Goal: Entertainment & Leisure: Consume media (video, audio)

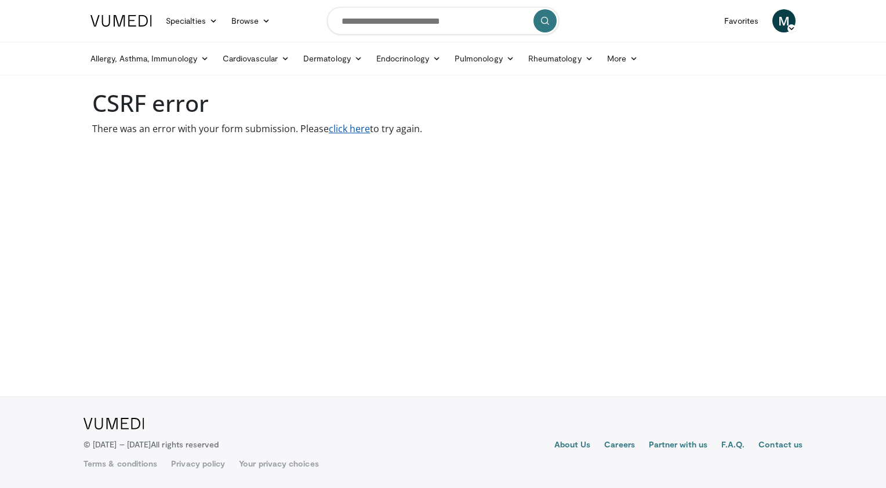
click at [331, 133] on link "click here" at bounding box center [349, 128] width 41 height 13
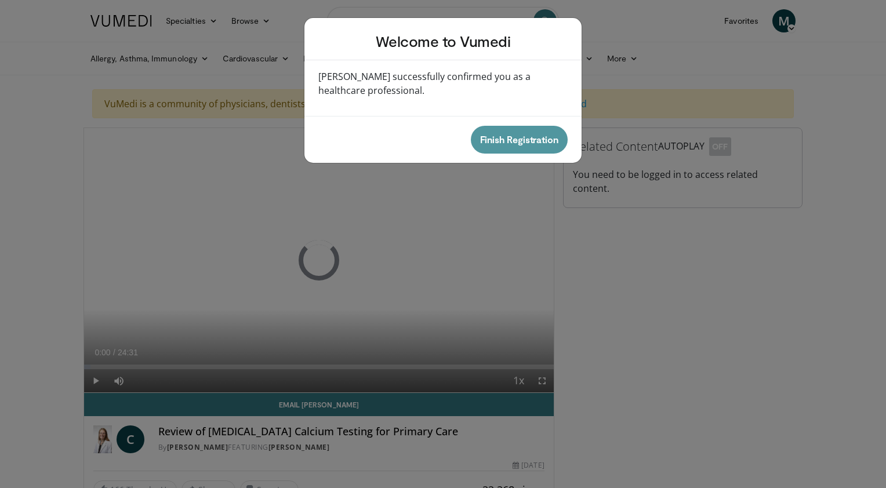
click at [515, 136] on button "Finish Registration" at bounding box center [519, 140] width 97 height 28
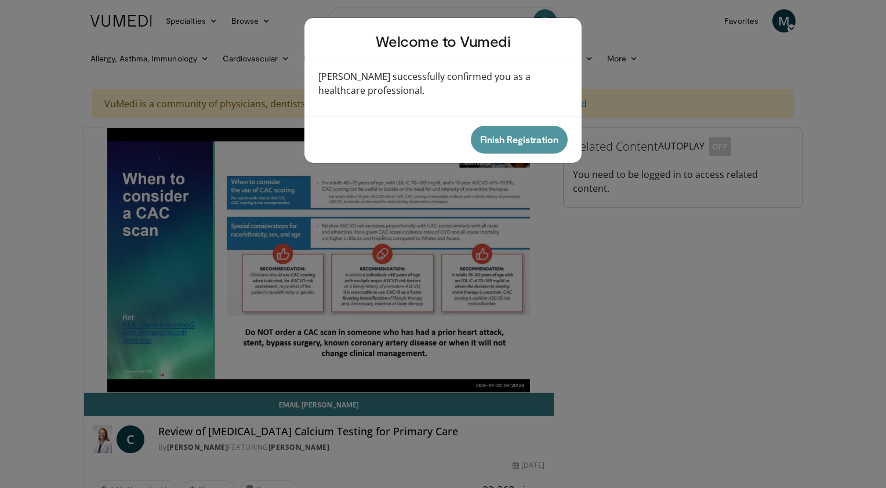
click at [515, 136] on button "Finish Registration" at bounding box center [519, 140] width 97 height 28
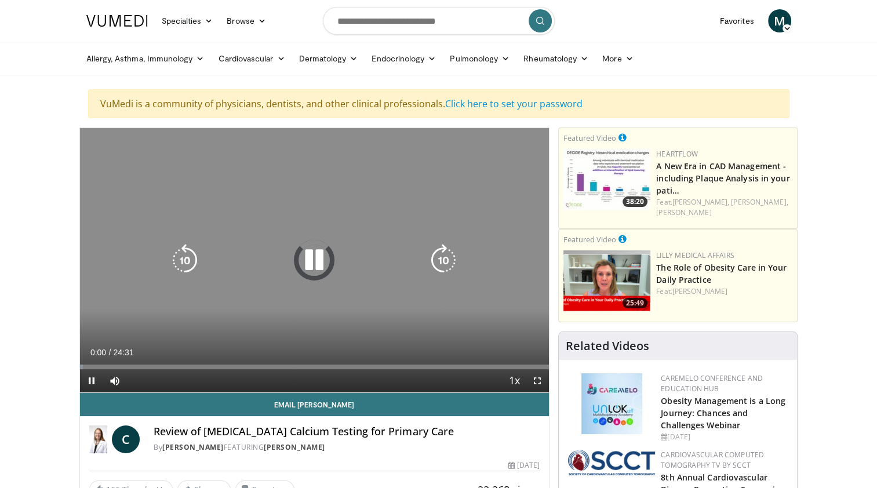
click at [312, 259] on icon "Video Player" at bounding box center [314, 260] width 32 height 32
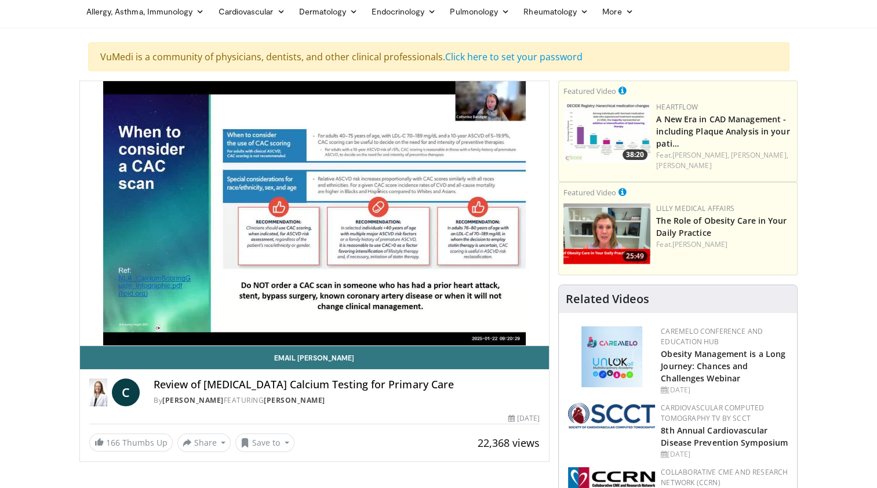
scroll to position [50, 0]
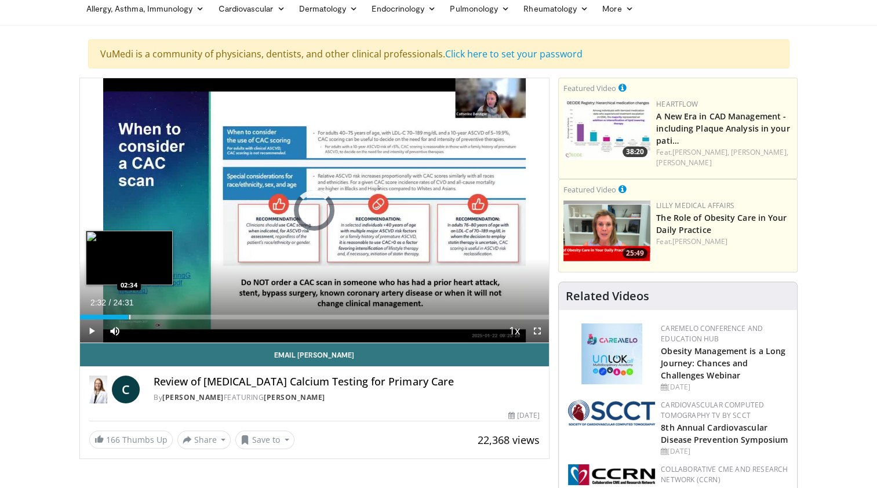
click at [128, 317] on div "Loaded : 3.37% 00:07 02:34" at bounding box center [315, 317] width 470 height 5
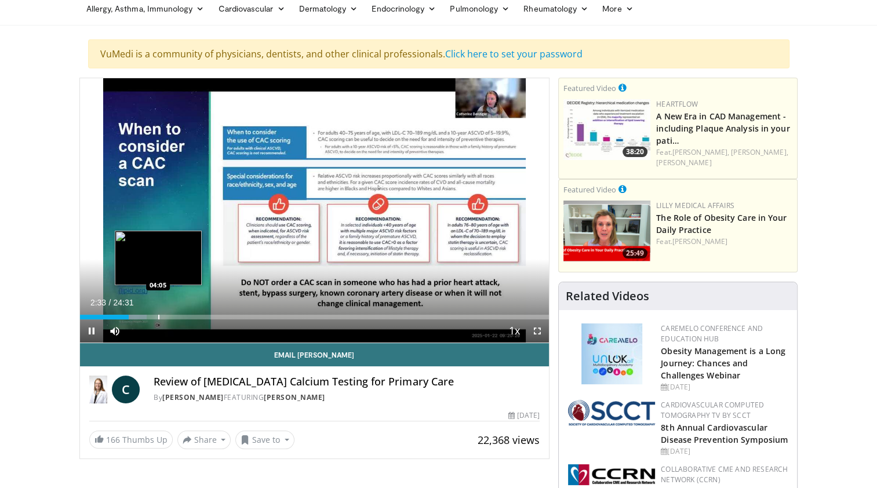
click at [158, 317] on div "Progress Bar" at bounding box center [158, 317] width 1 height 5
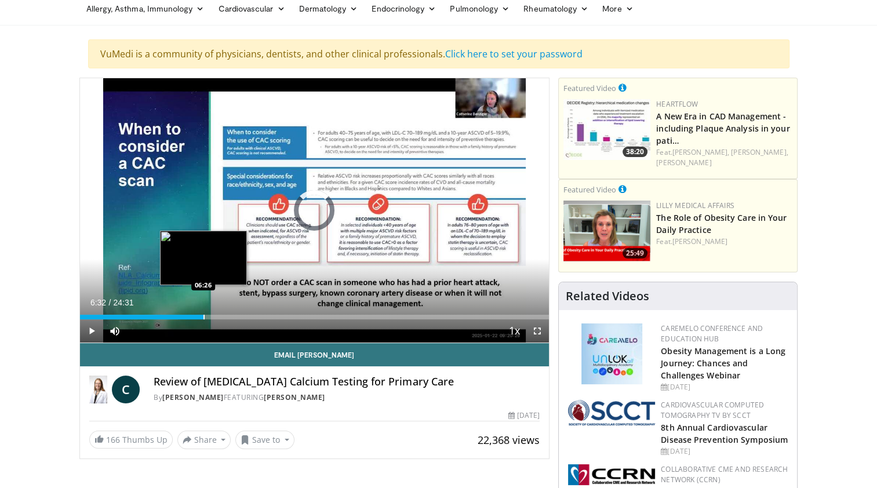
click at [204, 317] on div "Loaded : 20.90% 04:05 06:26" at bounding box center [315, 317] width 470 height 5
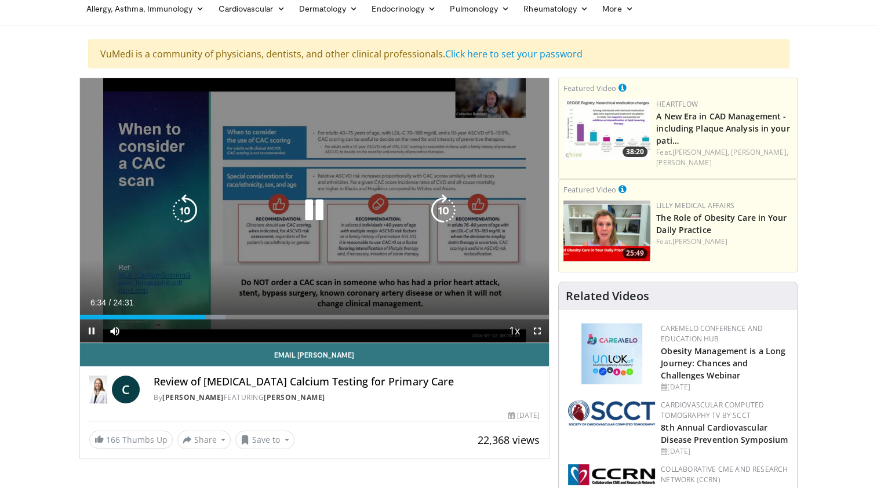
click at [325, 210] on icon "Video Player" at bounding box center [314, 210] width 32 height 32
